Goal: Information Seeking & Learning: Find specific fact

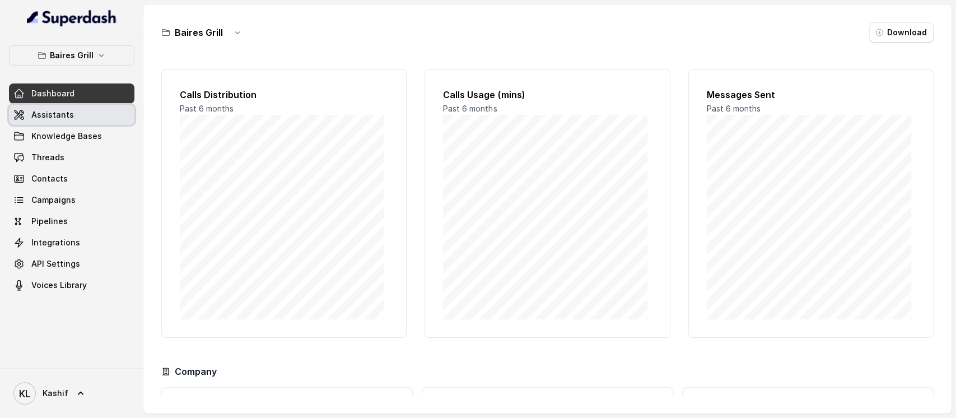
click at [100, 114] on link "Assistants" at bounding box center [71, 115] width 125 height 20
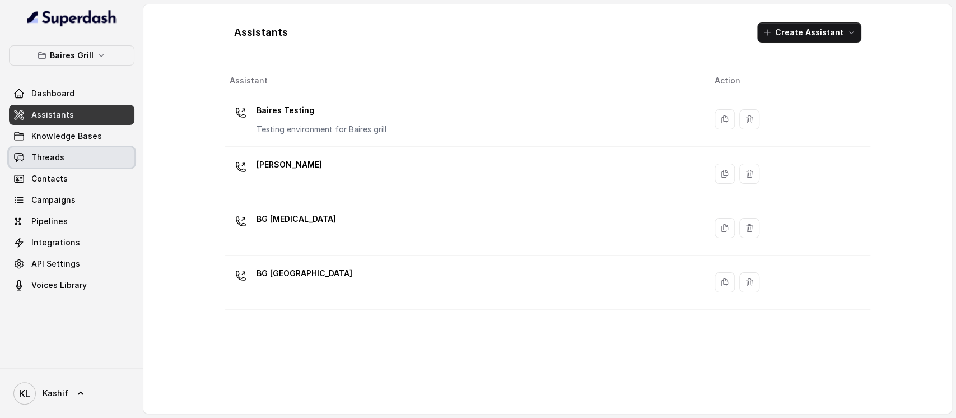
click at [87, 157] on link "Threads" at bounding box center [71, 157] width 125 height 20
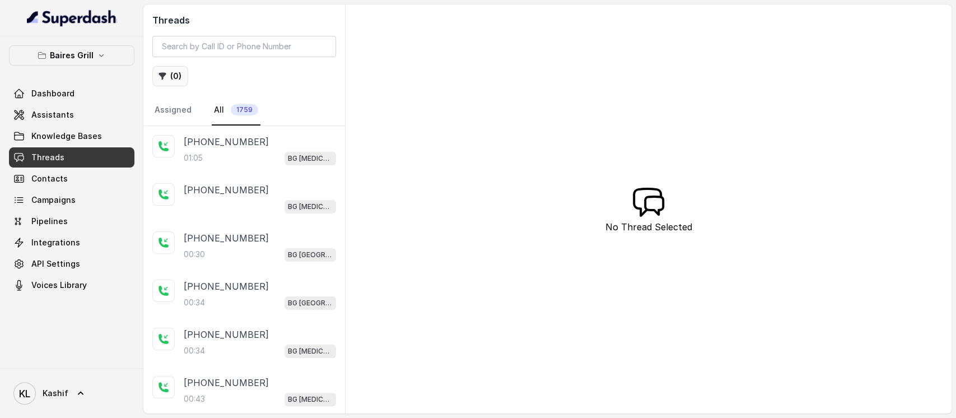
click at [168, 75] on button "( 0 )" at bounding box center [170, 76] width 36 height 20
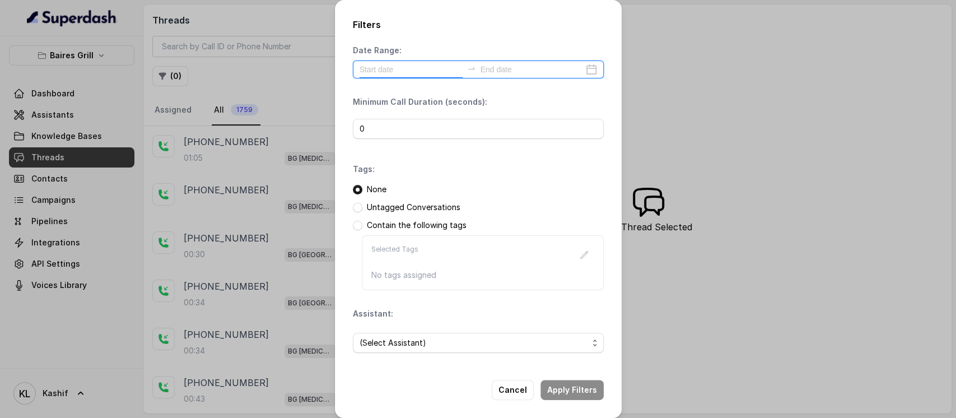
click at [419, 67] on input at bounding box center [411, 69] width 103 height 12
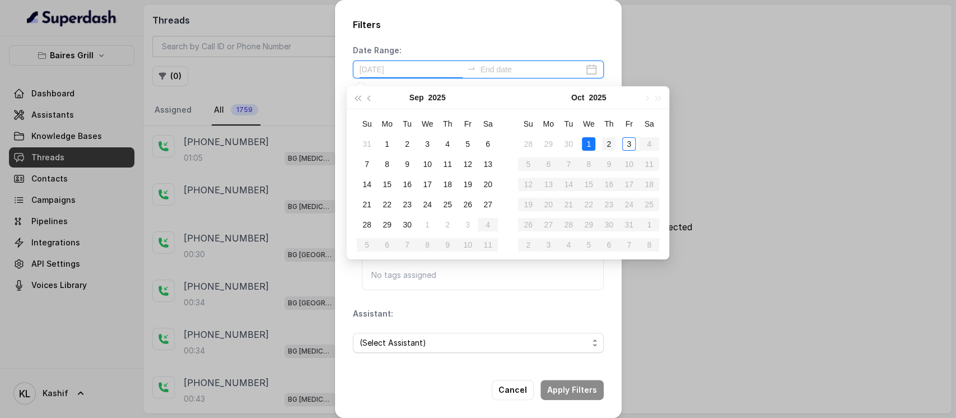
type input "[DATE]"
click at [610, 142] on div "2" at bounding box center [608, 143] width 13 height 13
click at [627, 141] on div "3" at bounding box center [628, 143] width 13 height 13
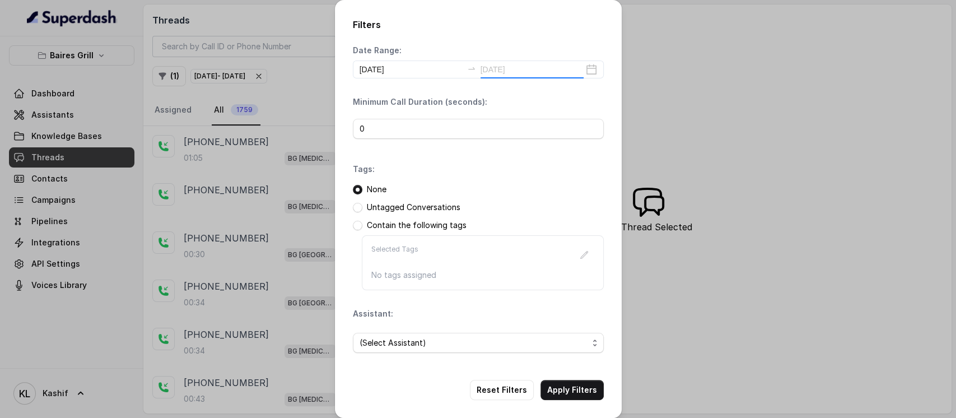
type input "[DATE]"
click at [384, 127] on input "0" at bounding box center [478, 129] width 251 height 20
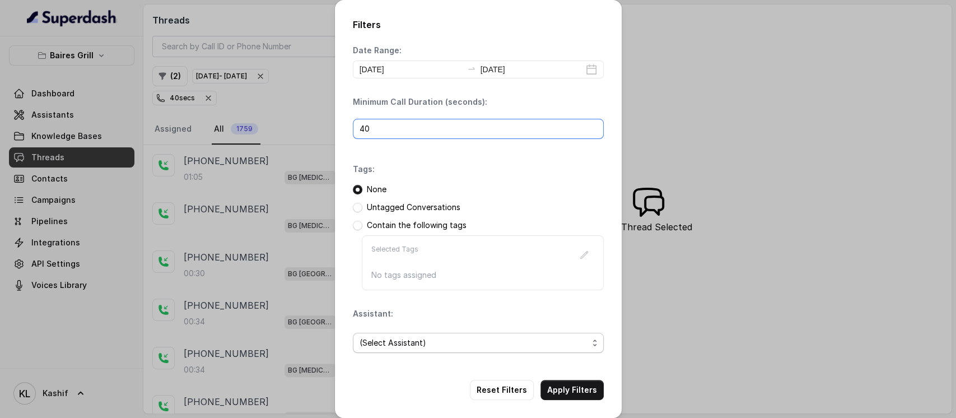
type input "40"
click at [489, 347] on span "(Select Assistant)" at bounding box center [474, 342] width 229 height 13
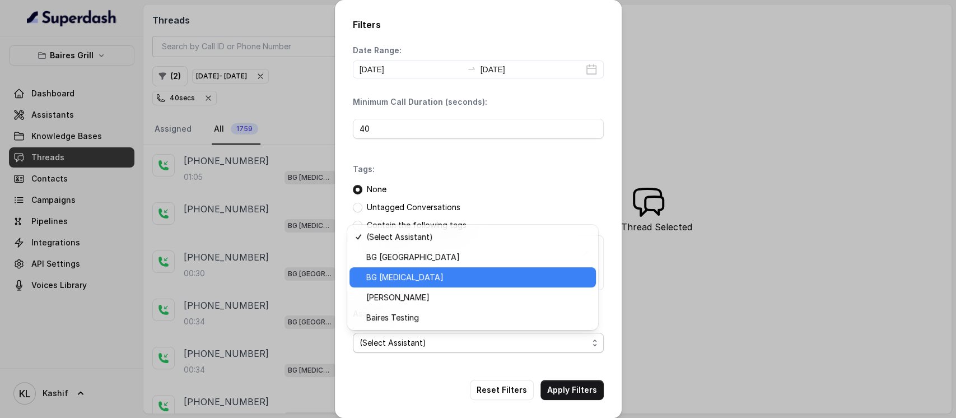
click at [482, 282] on span "BG [MEDICAL_DATA]" at bounding box center [477, 277] width 223 height 13
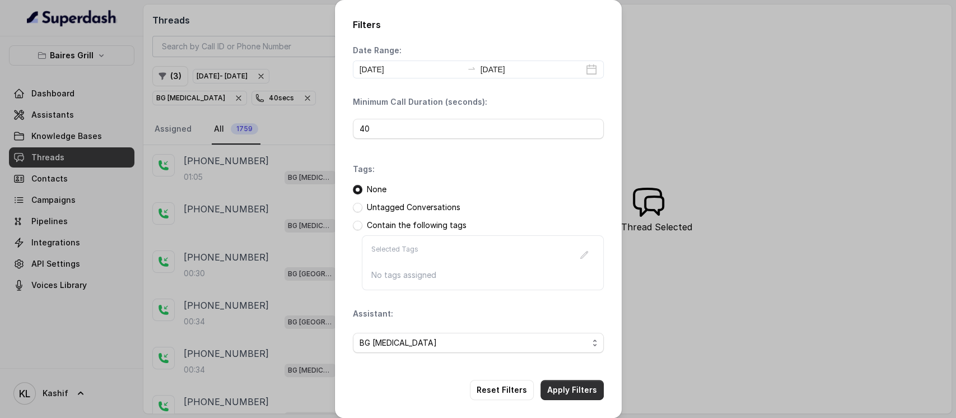
click at [583, 388] on button "Apply Filters" at bounding box center [572, 390] width 63 height 20
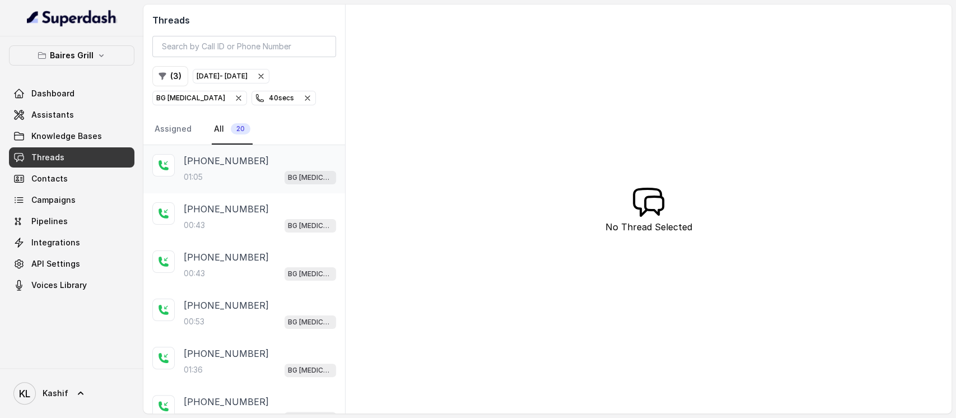
click at [249, 148] on div "[PHONE_NUMBER]:05 BG [MEDICAL_DATA]" at bounding box center [244, 169] width 202 height 48
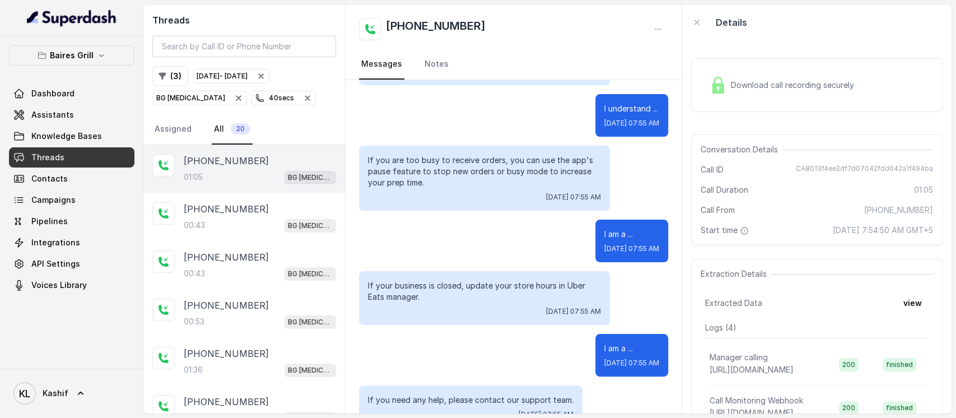
scroll to position [129, 0]
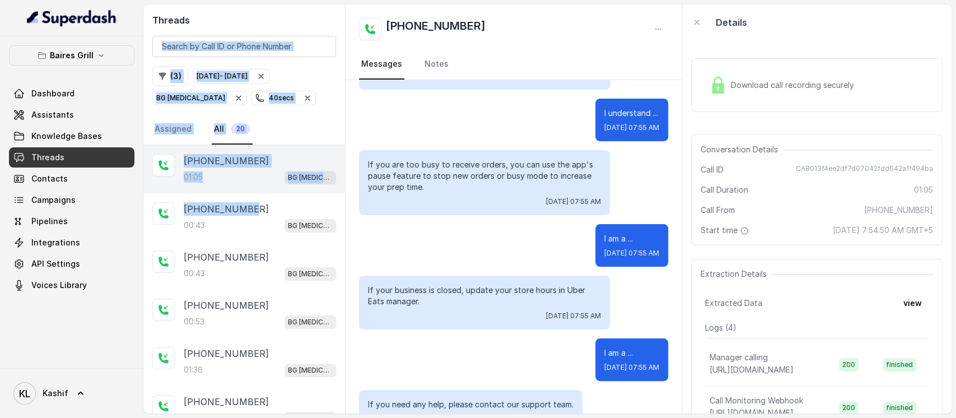
drag, startPoint x: 247, startPoint y: 199, endPoint x: 226, endPoint y: 16, distance: 183.8
click at [226, 16] on div "Threads ( 3 ) [DATE] - [DATE] BG [MEDICAL_DATA] 40 secs Assigned All 20 [PHONE_…" at bounding box center [244, 208] width 202 height 409
click at [326, 86] on div "( 3 ) [DATE] - [DATE] BG [MEDICAL_DATA] 40 secs" at bounding box center [244, 85] width 184 height 39
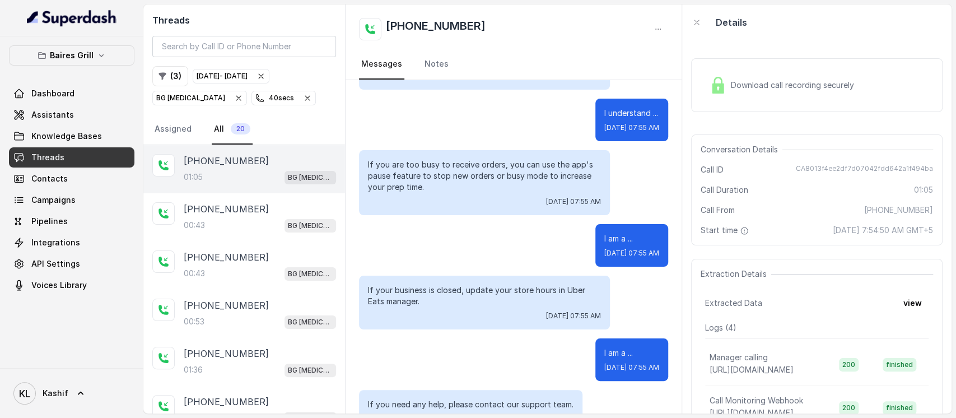
click at [616, 43] on div "[PHONE_NUMBER] Messages Notes" at bounding box center [514, 42] width 336 height 76
click at [69, 53] on p "Baires Grill" at bounding box center [72, 55] width 44 height 13
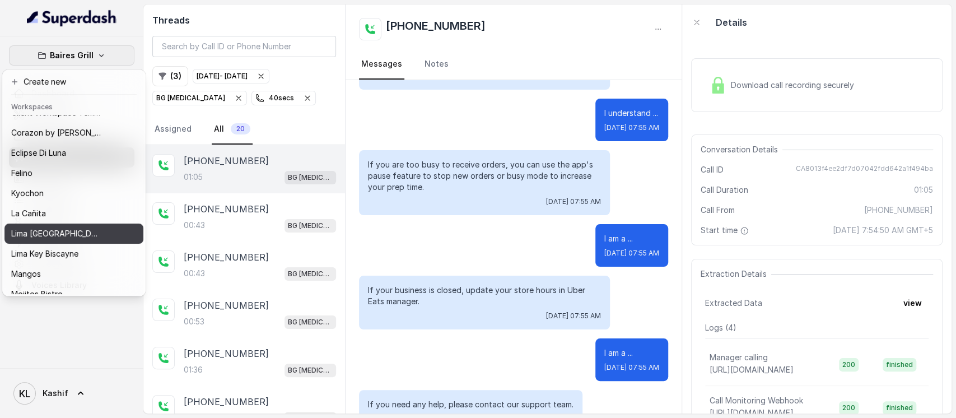
scroll to position [75, 0]
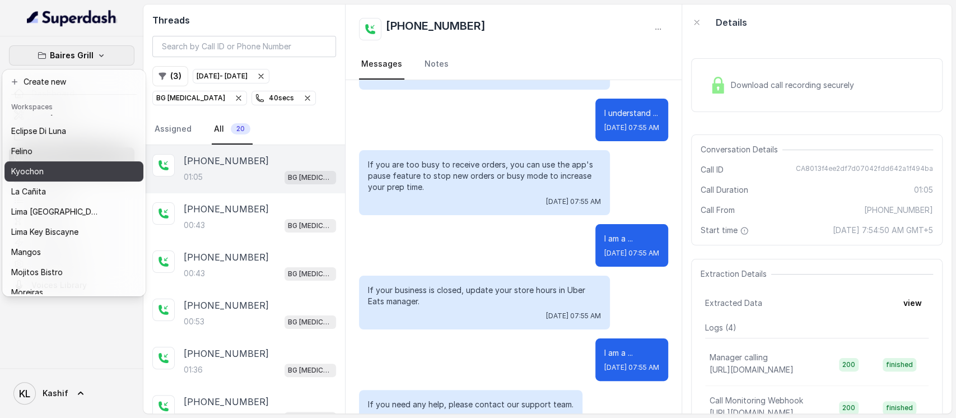
click at [72, 179] on button "Kyochon" at bounding box center [73, 171] width 139 height 20
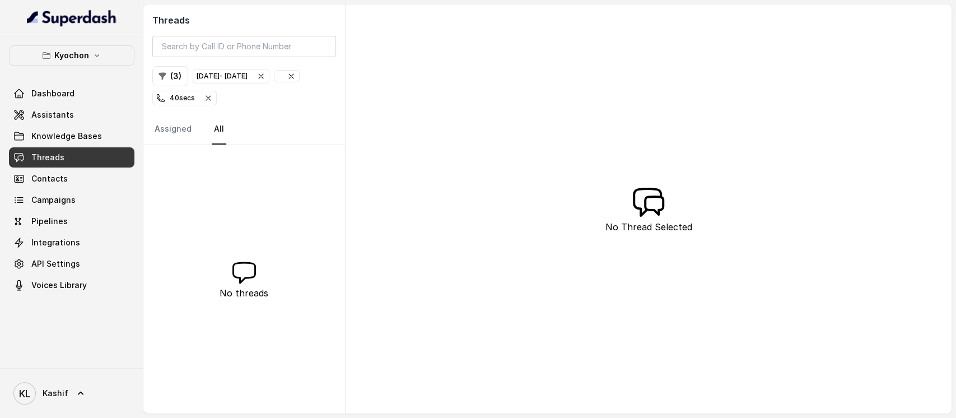
click at [213, 97] on icon "button" at bounding box center [208, 98] width 9 height 9
click at [165, 78] on icon "button" at bounding box center [162, 76] width 9 height 9
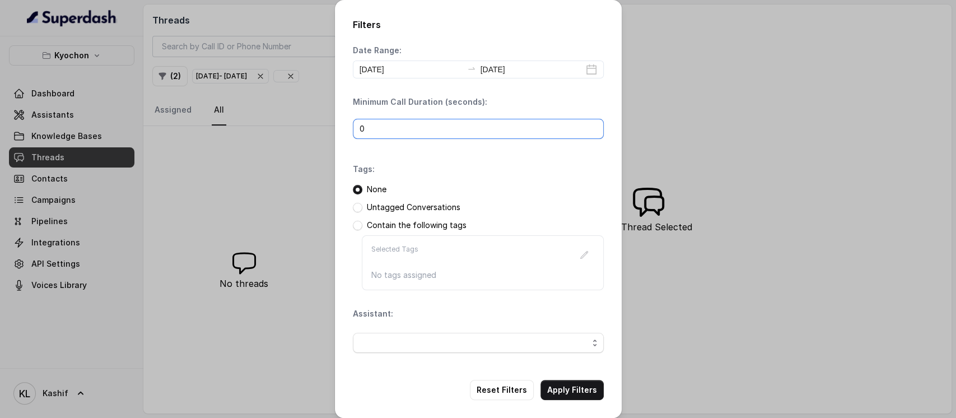
click at [407, 134] on input "0" at bounding box center [478, 129] width 251 height 20
click at [511, 392] on button "Reset Filters" at bounding box center [502, 390] width 64 height 20
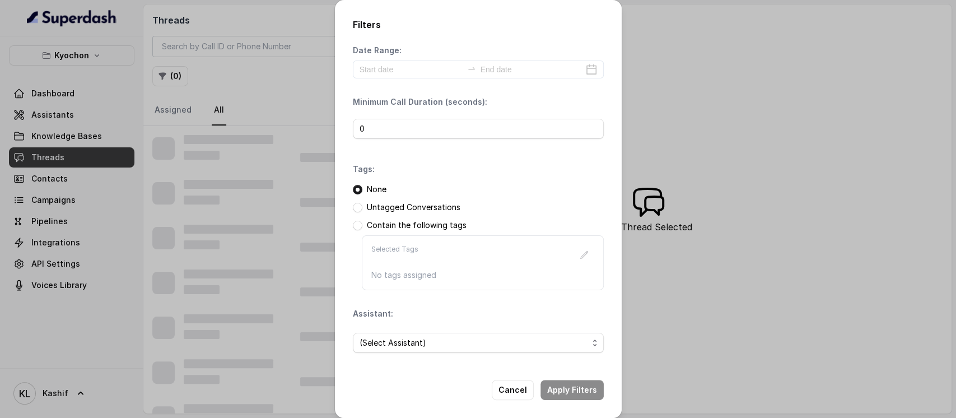
click at [264, 95] on div "Filters Date Range: Minimum Call Duration (seconds): 0 Tags: None Untagged Conv…" at bounding box center [478, 209] width 956 height 418
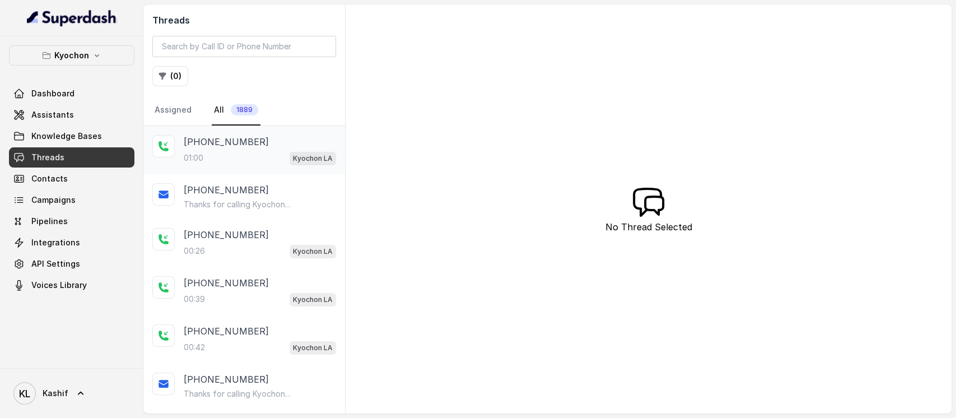
click at [243, 136] on p "[PHONE_NUMBER]" at bounding box center [226, 141] width 85 height 13
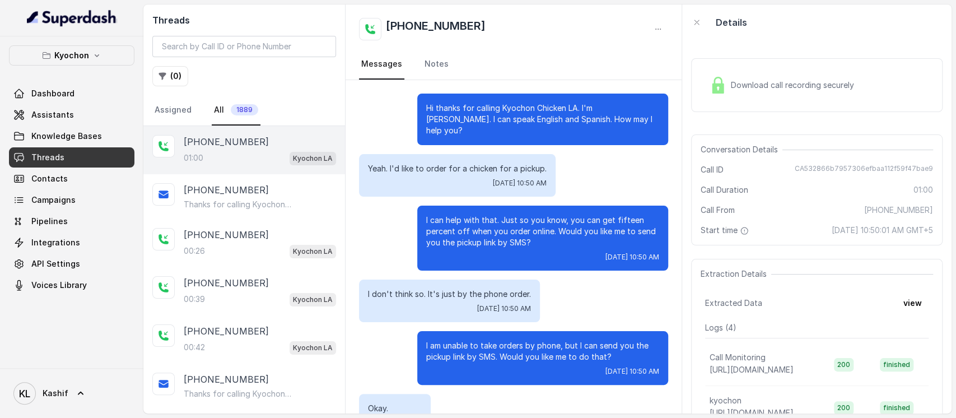
scroll to position [264, 0]
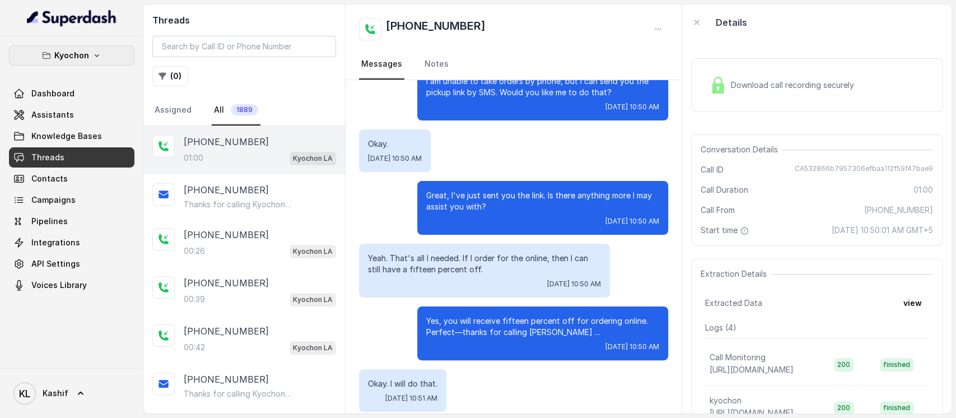
click at [72, 59] on p "Kyochon" at bounding box center [71, 55] width 35 height 13
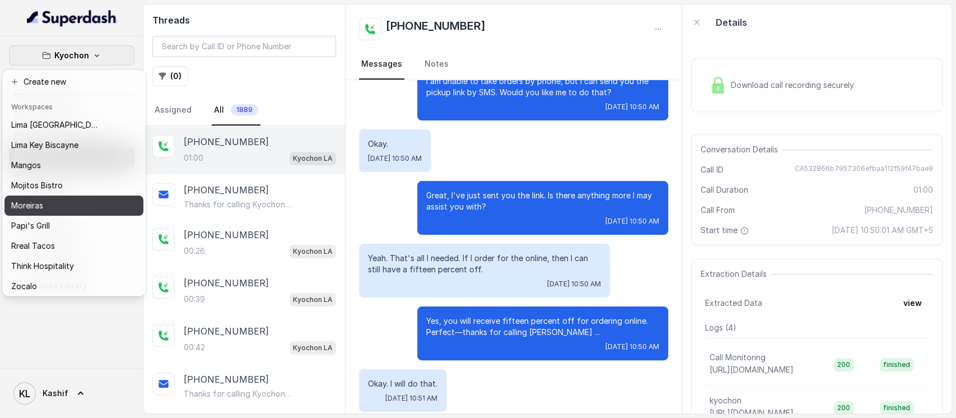
scroll to position [175, 0]
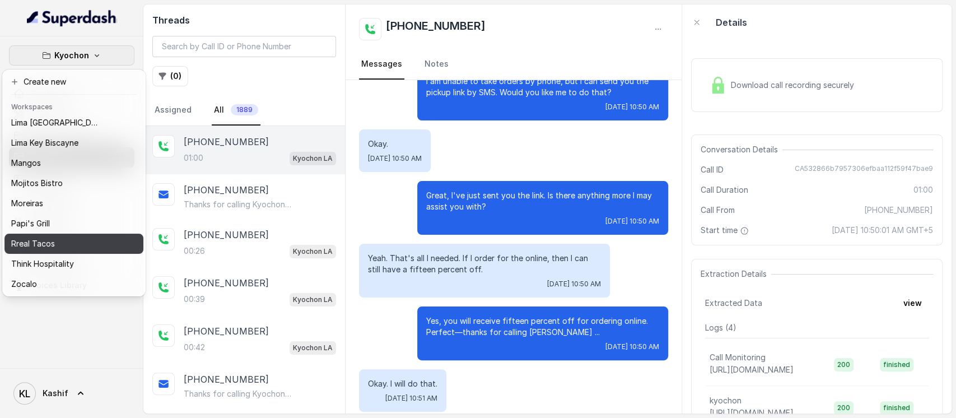
click at [83, 234] on button "Rreal Tacos" at bounding box center [73, 244] width 139 height 20
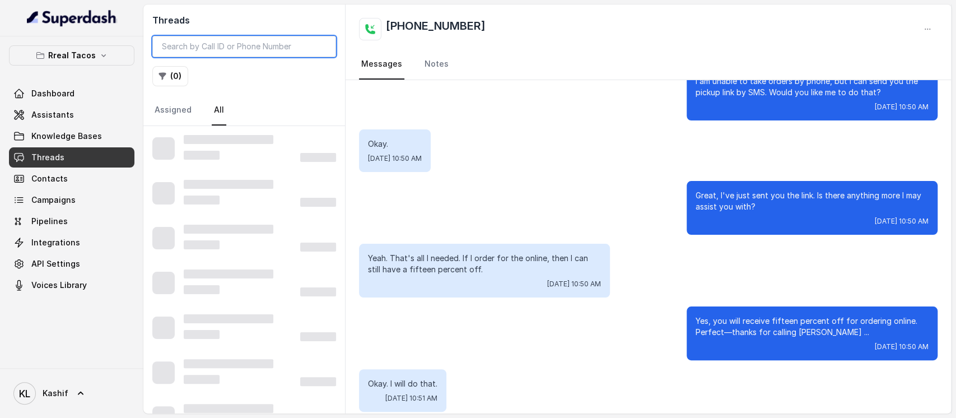
click at [238, 44] on input "search" at bounding box center [244, 46] width 184 height 21
paste input "CAa6d635b142e7b608a8d5a8022f0e20ef"
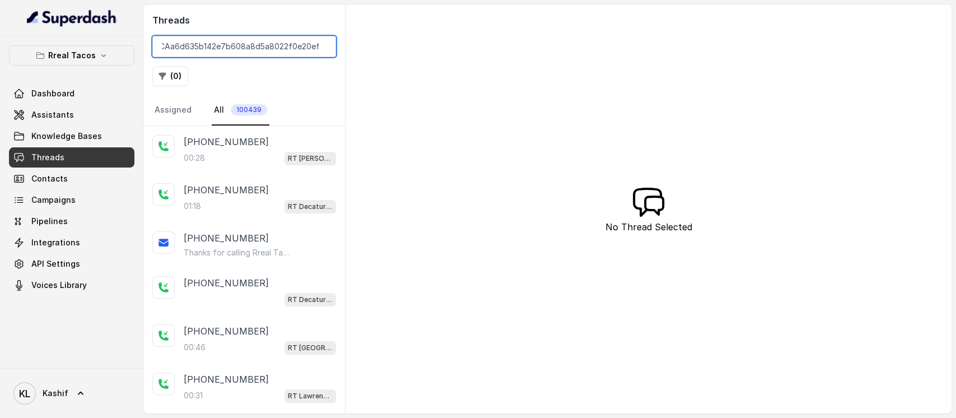
type input "CAa6d635b142e7b608a8d5a8022f0e20ef"
click at [235, 149] on div "[PHONE_NUMBER]:28 RT [PERSON_NAME][GEOGRAPHIC_DATA] / EN" at bounding box center [260, 150] width 152 height 30
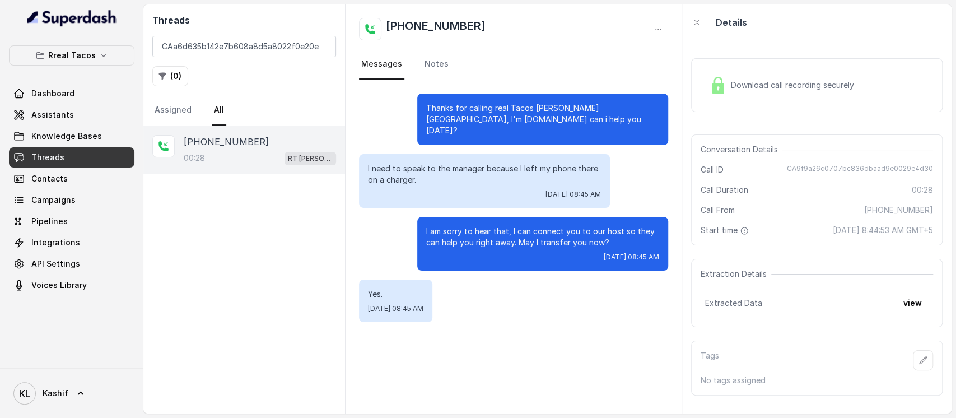
click at [235, 149] on div "[PHONE_NUMBER]:28 RT [PERSON_NAME][GEOGRAPHIC_DATA] / EN" at bounding box center [260, 150] width 152 height 30
click at [299, 47] on input "CAa6d635b142e7b608a8d5a8022f0e20ef" at bounding box center [244, 46] width 184 height 21
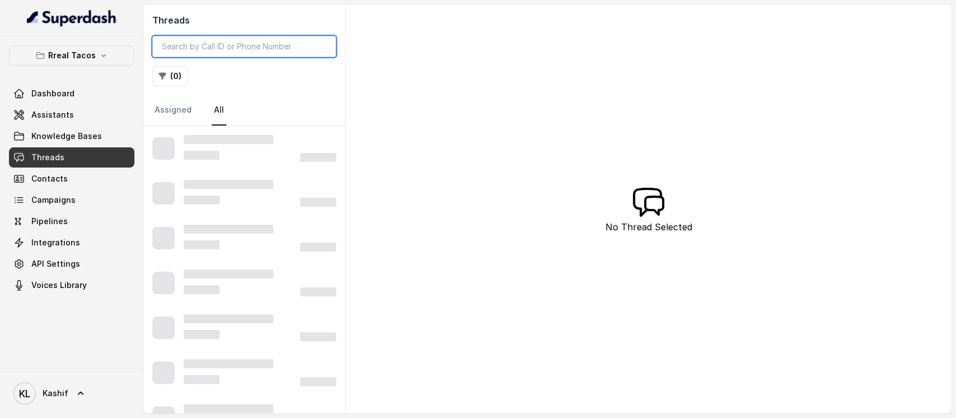
click at [270, 48] on input "search" at bounding box center [244, 46] width 184 height 21
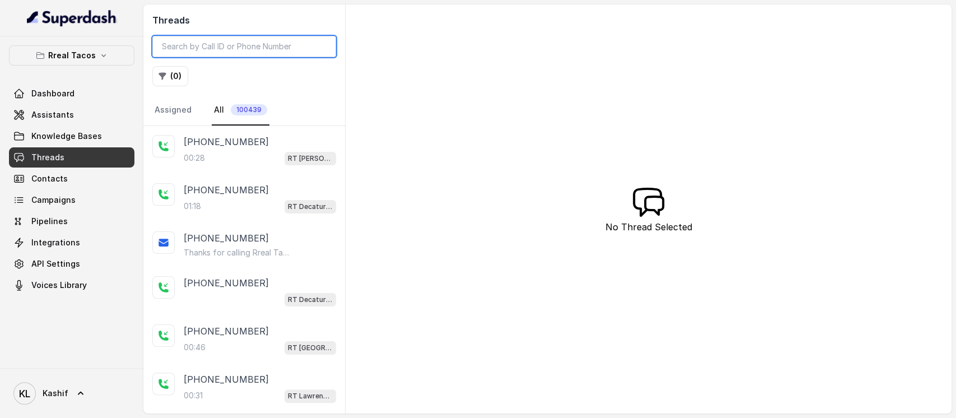
paste input "CAa6d635b142e7b608a8d5a8022f0e20ef"
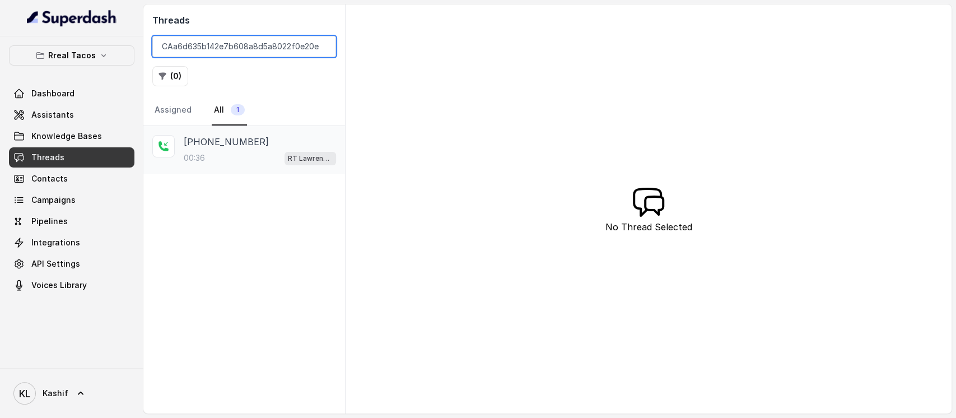
type input "CAa6d635b142e7b608a8d5a8022f0e20ef"
click at [237, 147] on p "[PHONE_NUMBER]" at bounding box center [226, 141] width 85 height 13
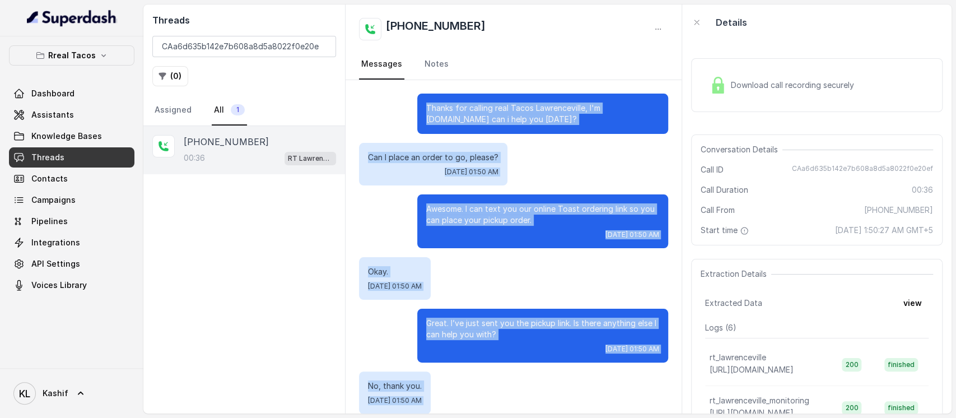
scroll to position [65, 0]
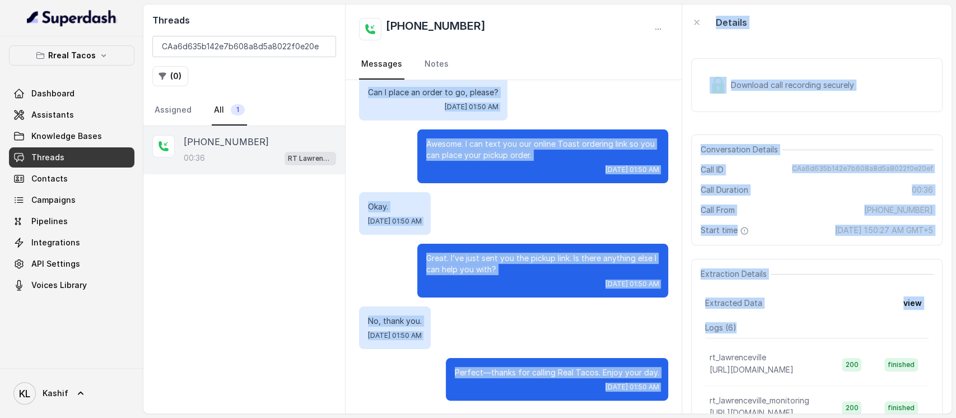
drag, startPoint x: 417, startPoint y: 108, endPoint x: 695, endPoint y: 384, distance: 391.4
click at [695, 387] on div "Threads CAa6d635b142e7b608a8d5a8022f0e20ef ( 0 ) Assigned All 1 [PHONE_NUMBER]:…" at bounding box center [547, 208] width 808 height 409
click at [643, 370] on p "Perfect—thanks for calling Real Tacos. Enjoy your day." at bounding box center [557, 372] width 204 height 11
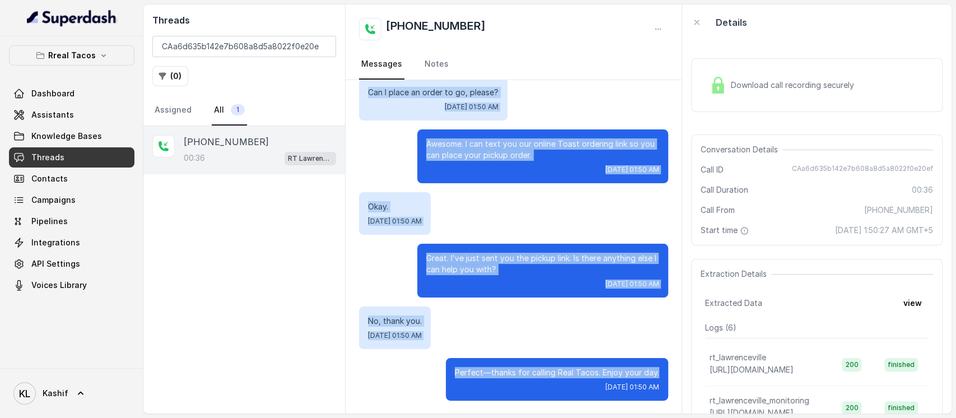
drag, startPoint x: 415, startPoint y: 109, endPoint x: 681, endPoint y: 369, distance: 372.0
click at [681, 369] on div "Thanks for calling real Tacos Lawrenceville, I'm [DOMAIN_NAME] can i help you […" at bounding box center [514, 246] width 336 height 333
copy div "Thanks for calling real Tacos Lawrenceville, I'm [DOMAIN_NAME] can i help you […"
